Goal: Check status: Check status

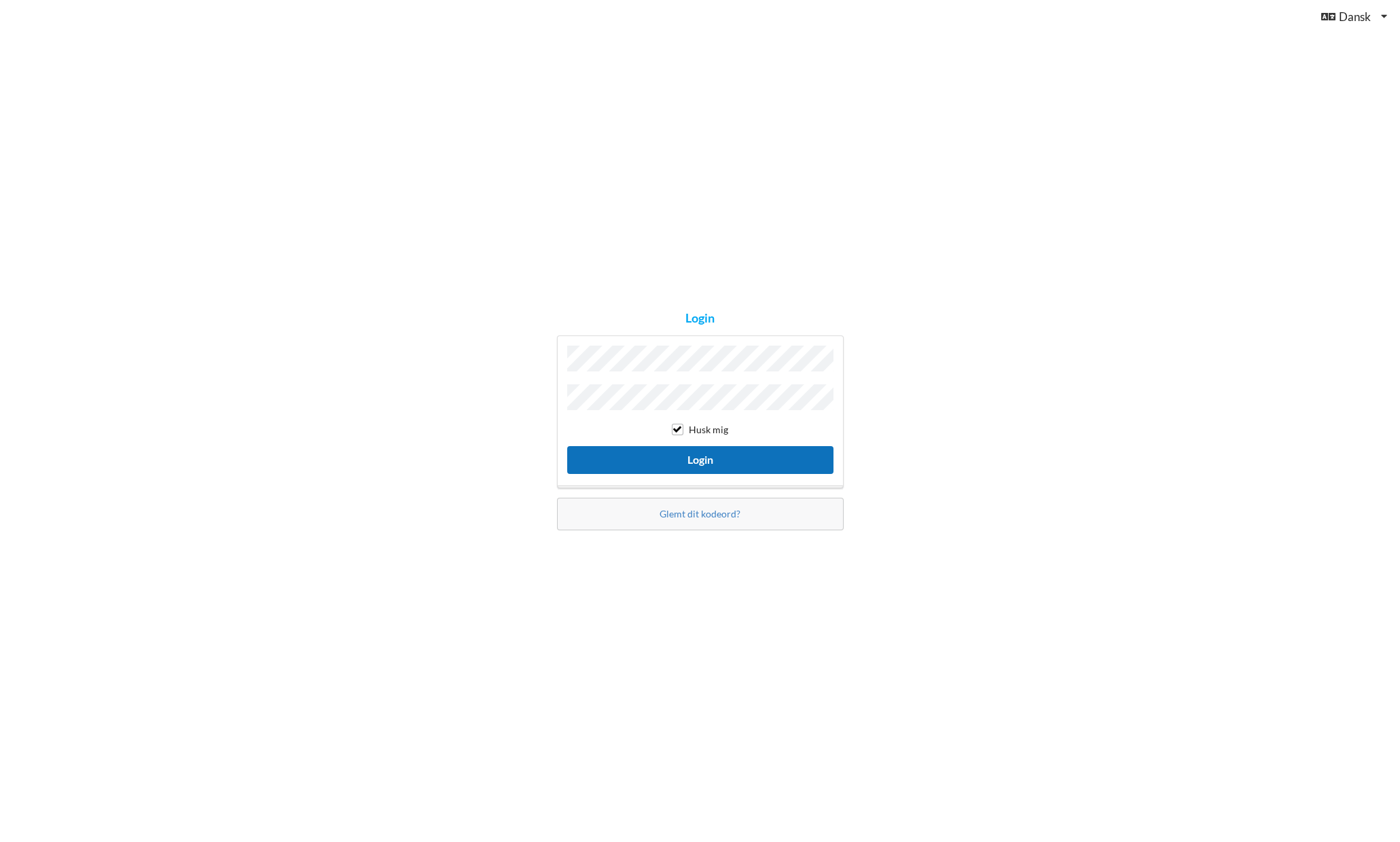
click at [696, 458] on button "Login" at bounding box center [700, 460] width 267 height 27
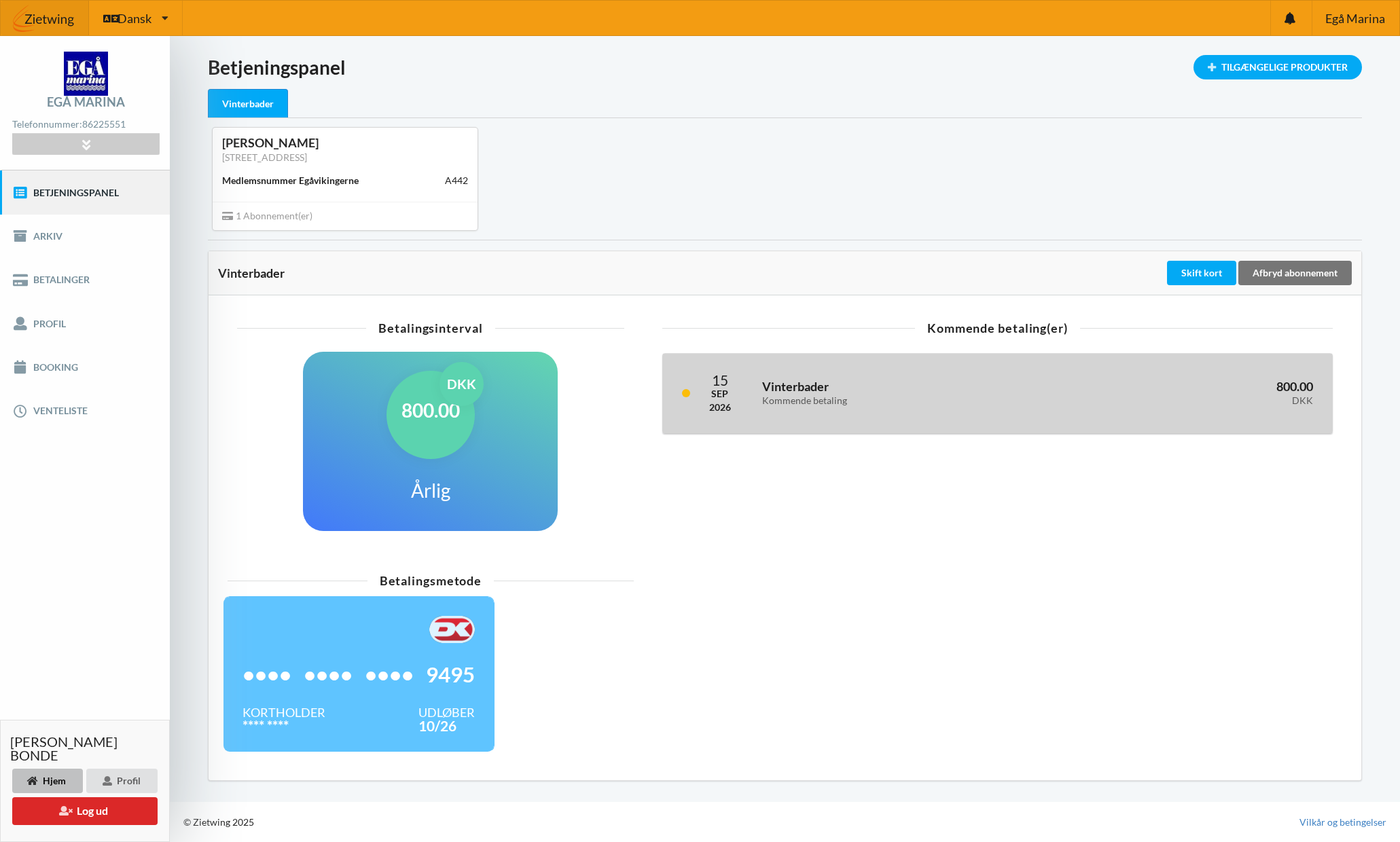
click at [808, 393] on h3 "Vinterbader Kommende betaling" at bounding box center [908, 392] width 290 height 27
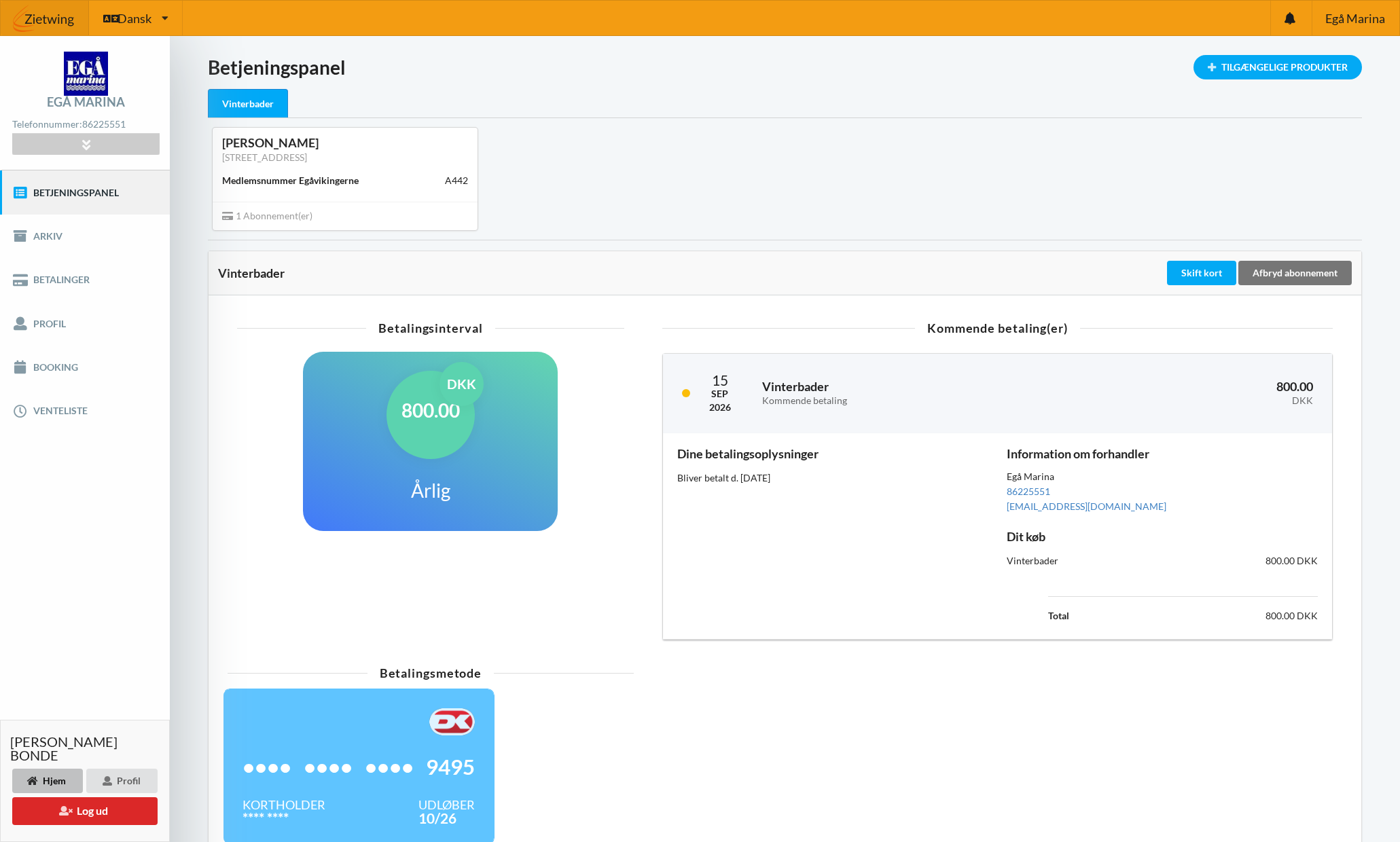
click at [731, 555] on div "Dine betalingsoplysninger Bliver betalt d. [DATE]" at bounding box center [832, 537] width 330 height 197
